Goal: Information Seeking & Learning: Learn about a topic

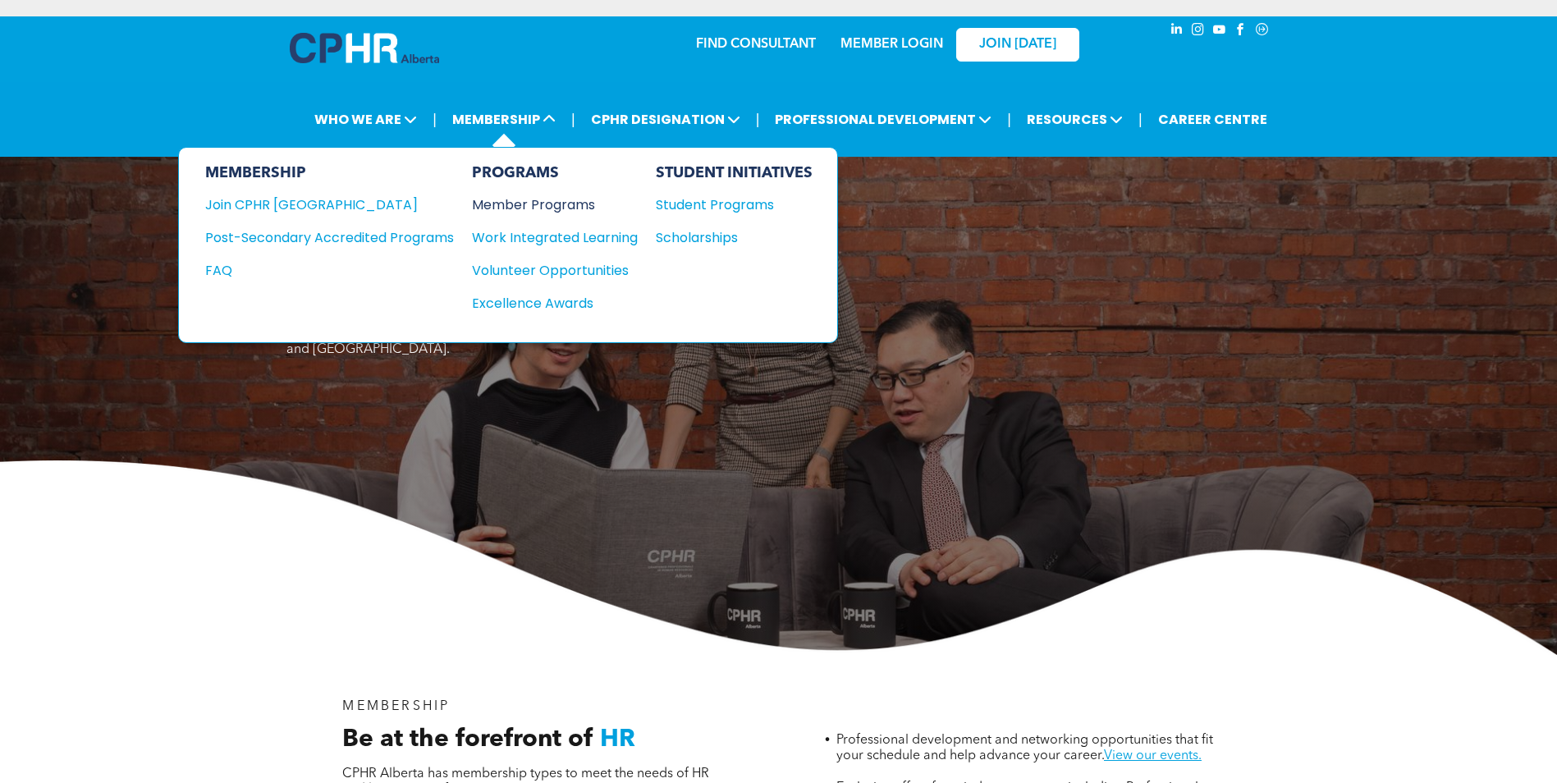
click at [546, 200] on div "Member Programs" at bounding box center [546, 205] width 149 height 21
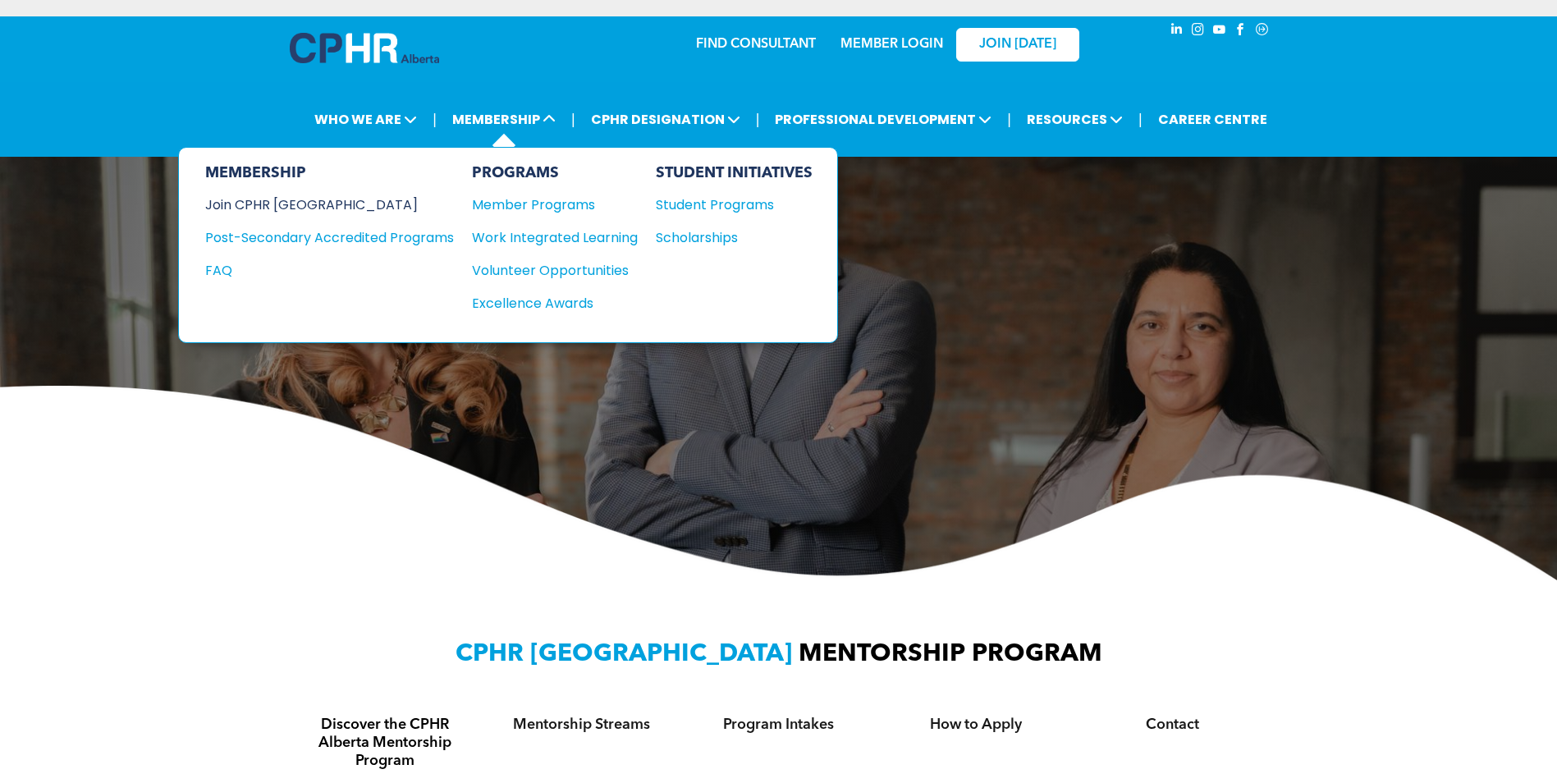
click at [260, 199] on div "Join CPHR [GEOGRAPHIC_DATA]" at bounding box center [317, 205] width 224 height 21
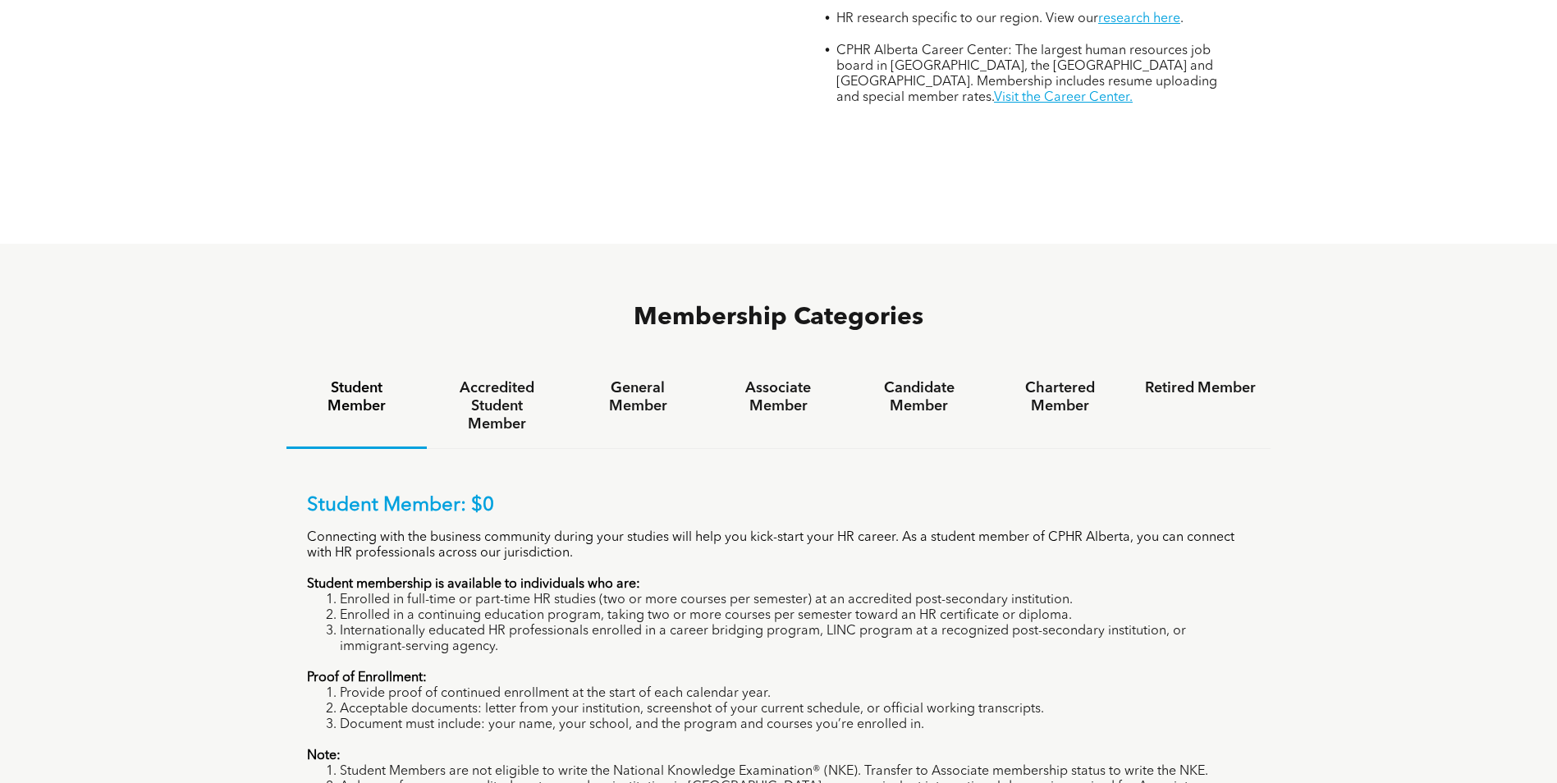
scroll to position [903, 0]
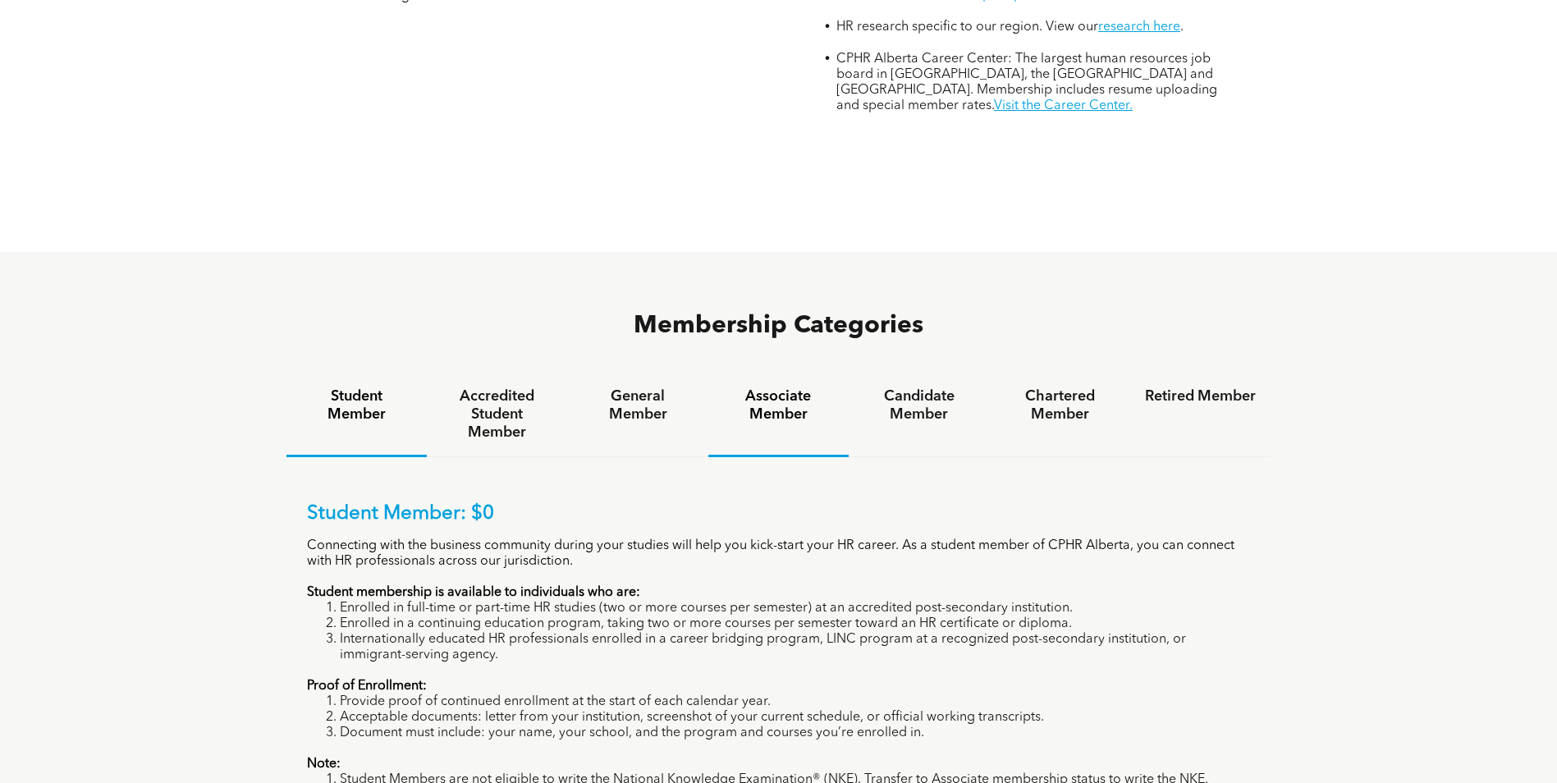
click at [787, 387] on h4 "Associate Member" at bounding box center [778, 405] width 111 height 36
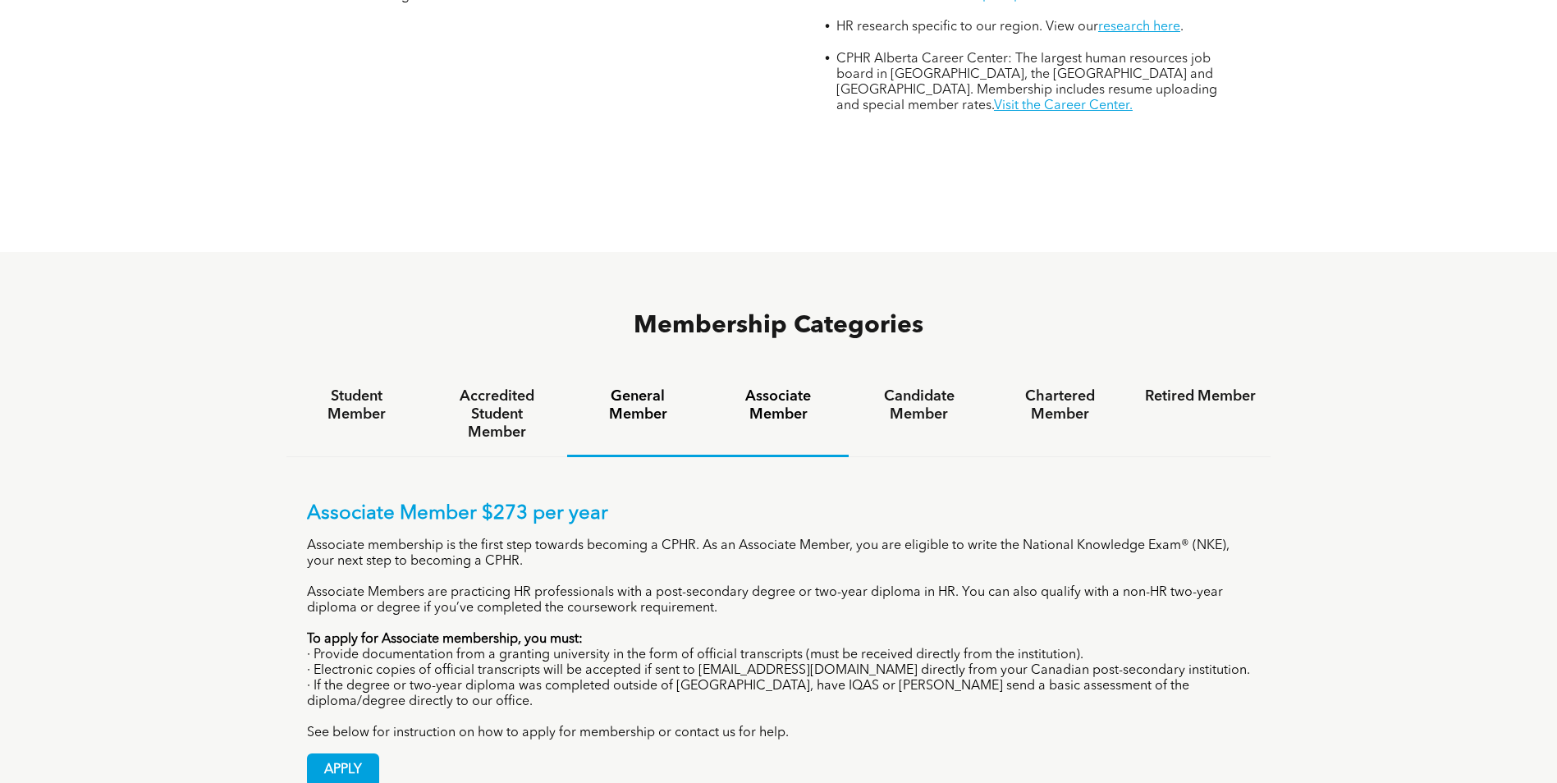
click at [626, 387] on h4 "General Member" at bounding box center [637, 405] width 111 height 36
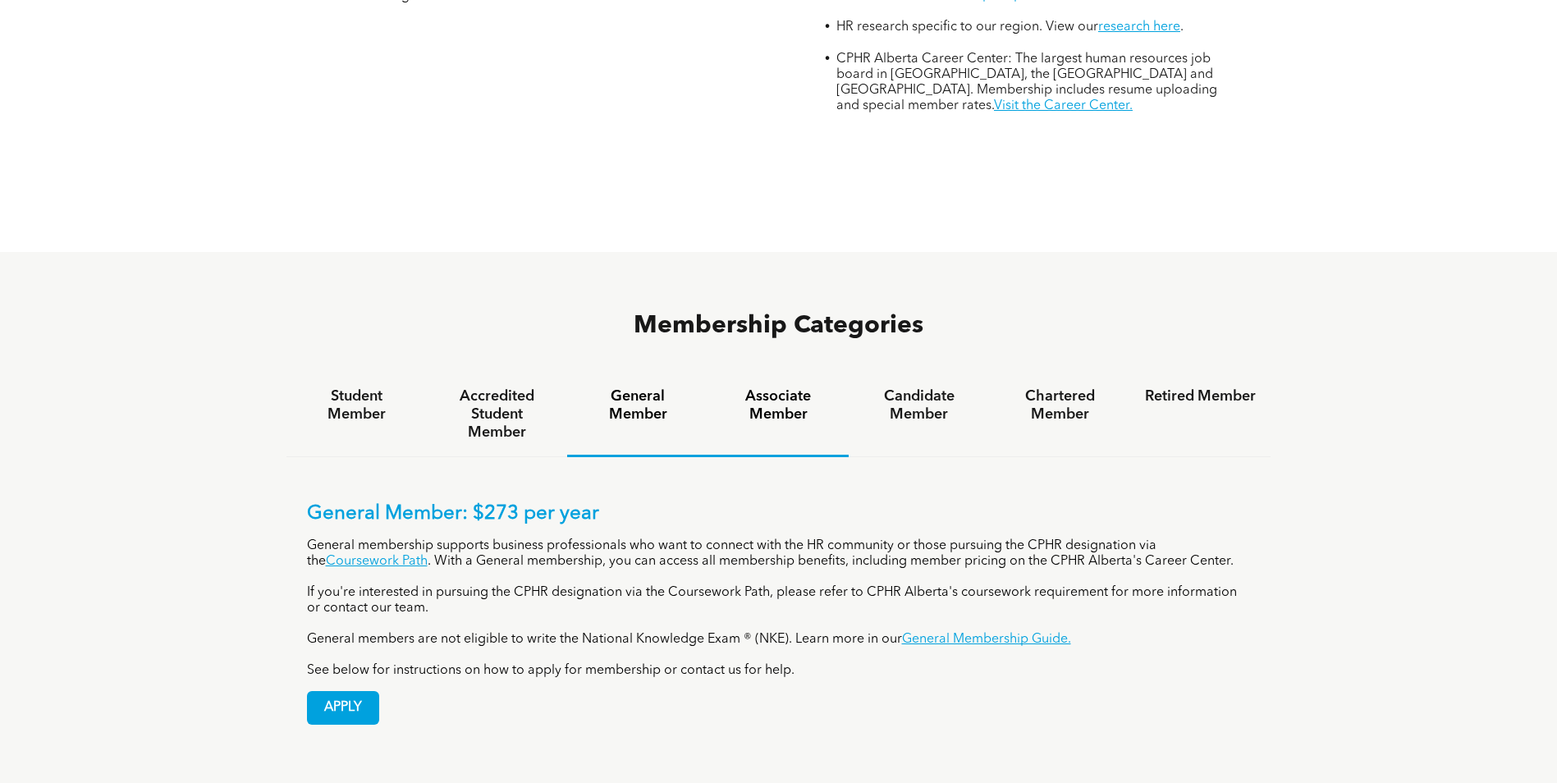
click at [779, 387] on h4 "Associate Member" at bounding box center [778, 405] width 111 height 36
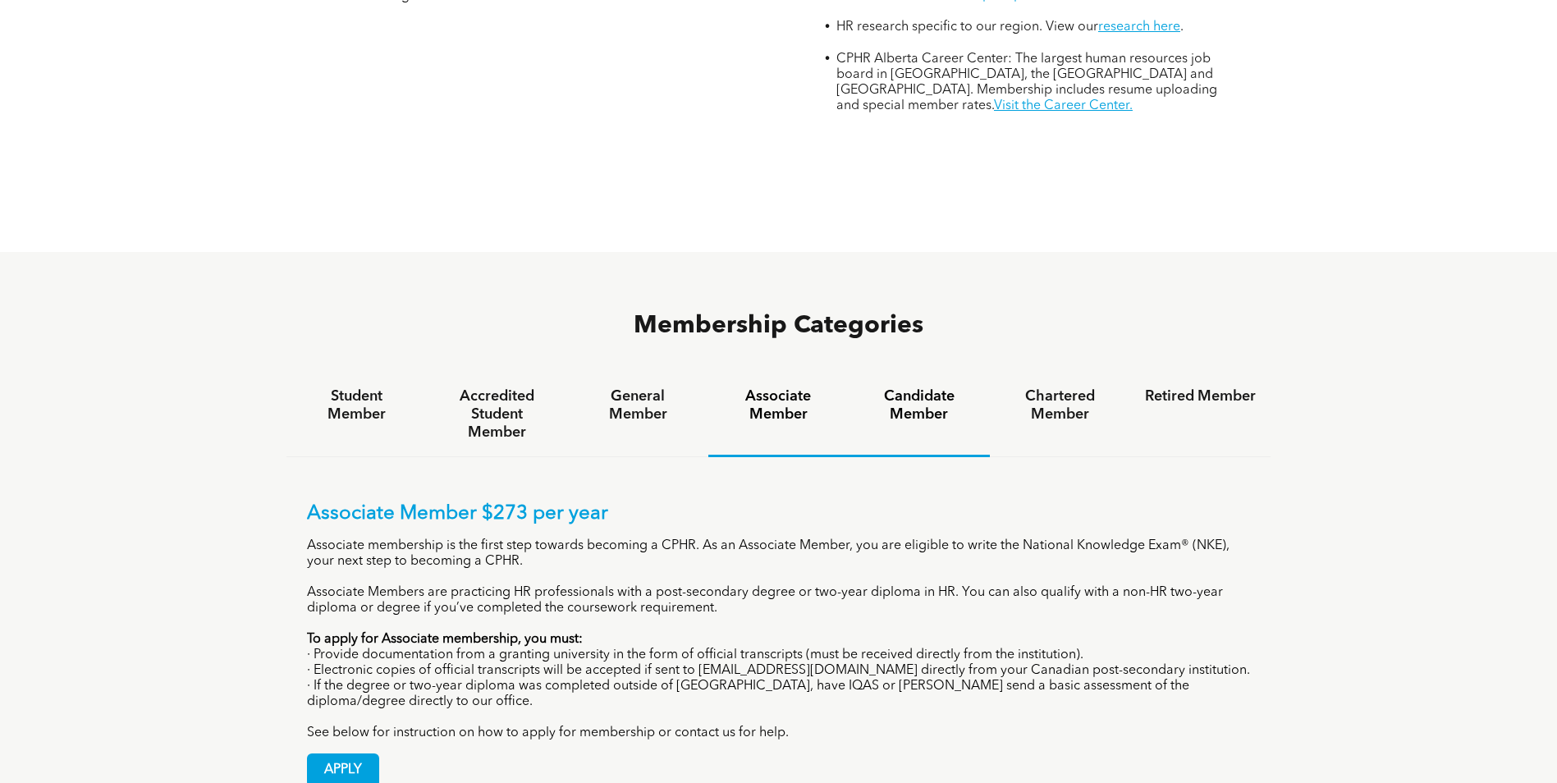
click at [931, 387] on h4 "Candidate Member" at bounding box center [918, 405] width 111 height 36
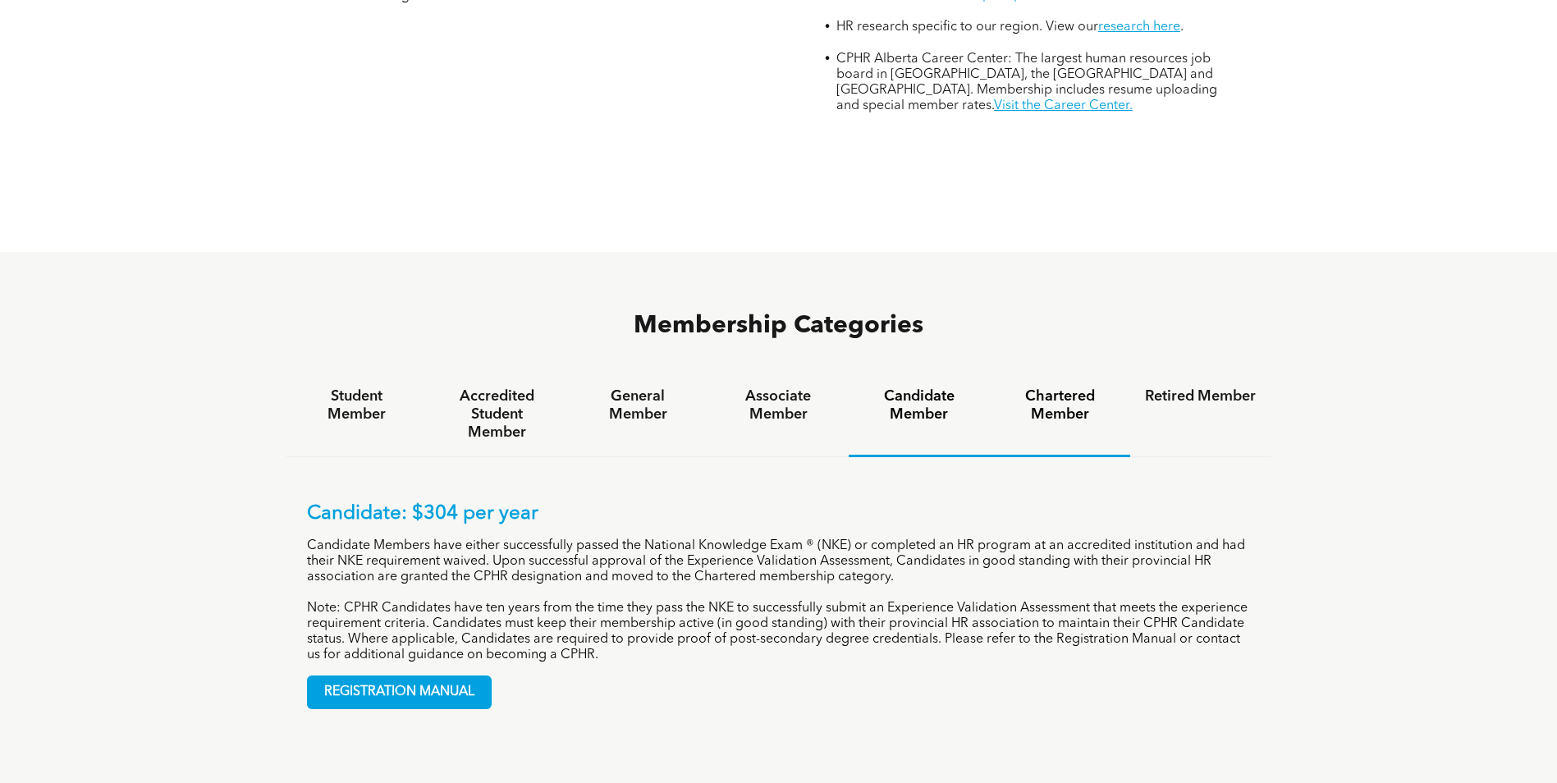
click at [1035, 387] on h4 "Chartered Member" at bounding box center [1060, 405] width 111 height 36
